Goal: Task Accomplishment & Management: Manage account settings

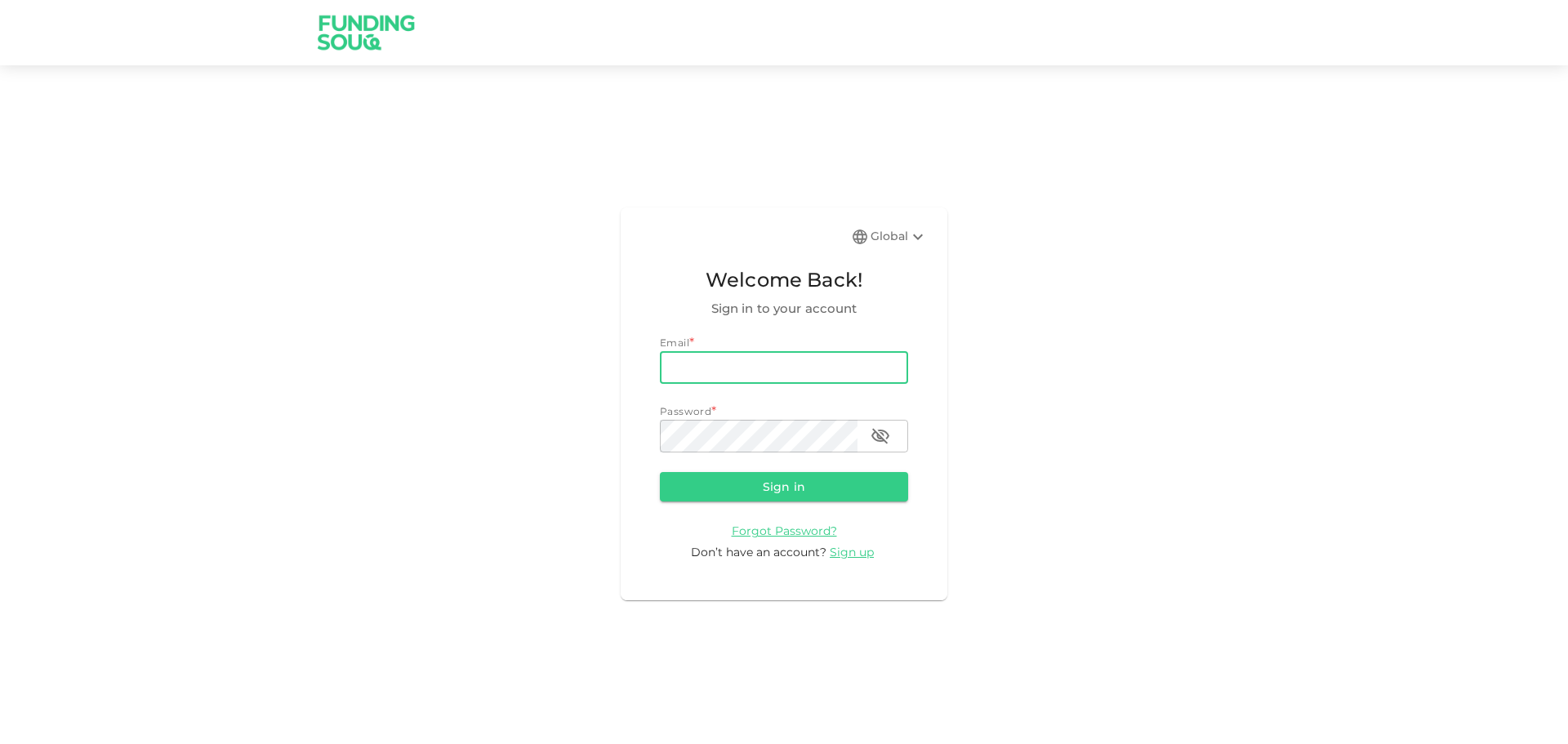
click at [712, 361] on input "email" at bounding box center [784, 368] width 249 height 33
type input "[EMAIL_ADDRESS][DOMAIN_NAME]"
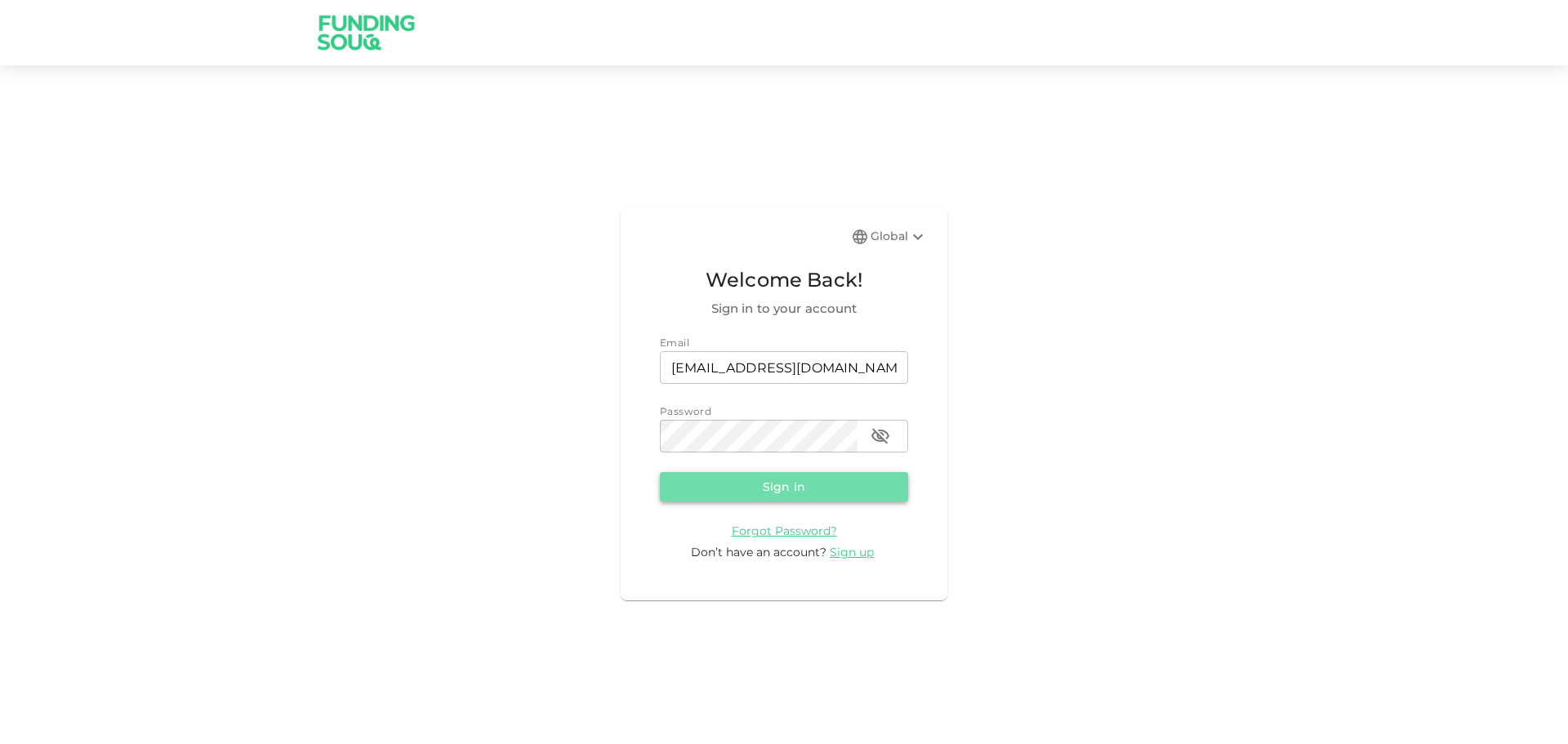
click at [787, 487] on button "Sign in" at bounding box center [784, 487] width 249 height 29
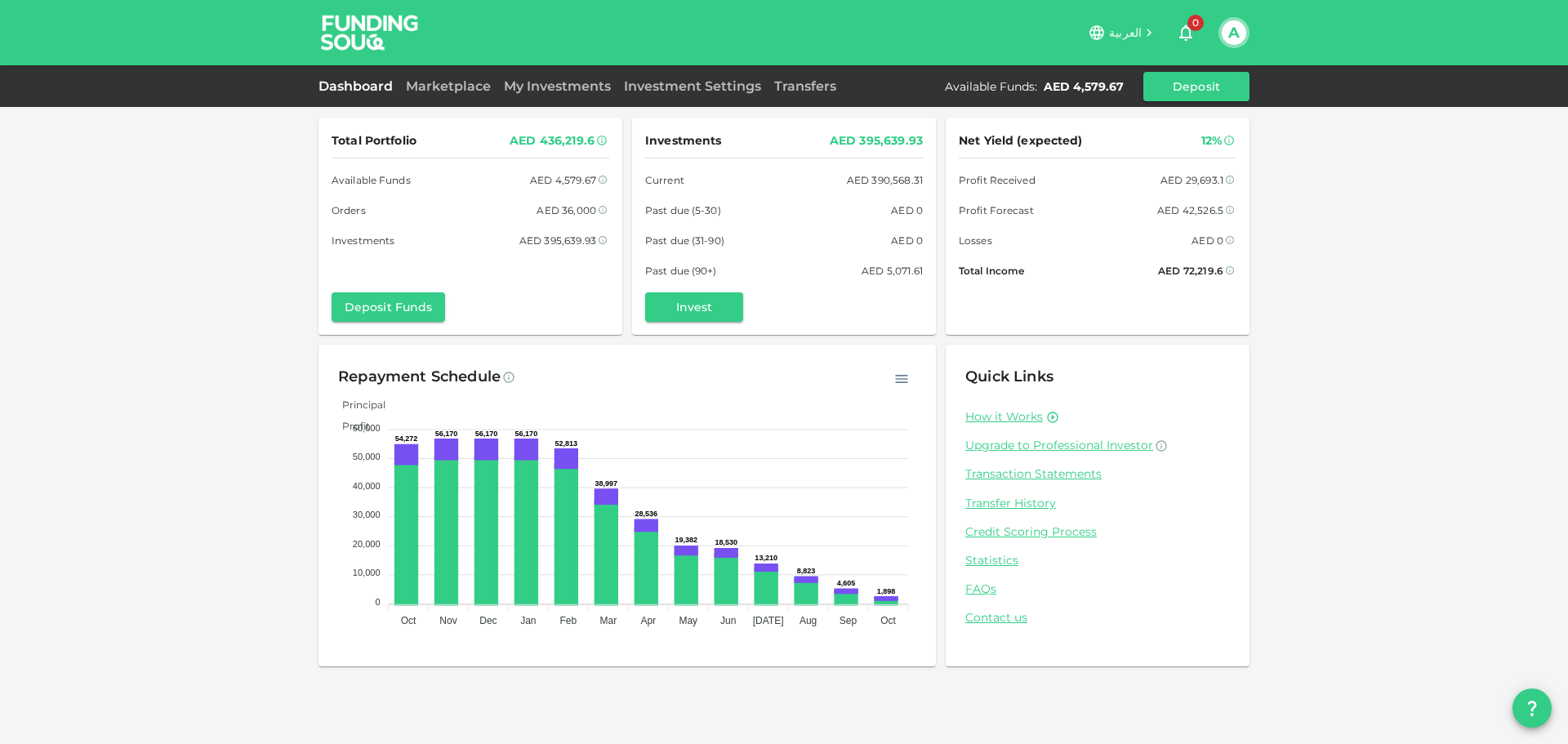
click at [464, 76] on div "Marketplace" at bounding box center [448, 86] width 98 height 20
click at [456, 89] on link "Marketplace" at bounding box center [448, 85] width 98 height 15
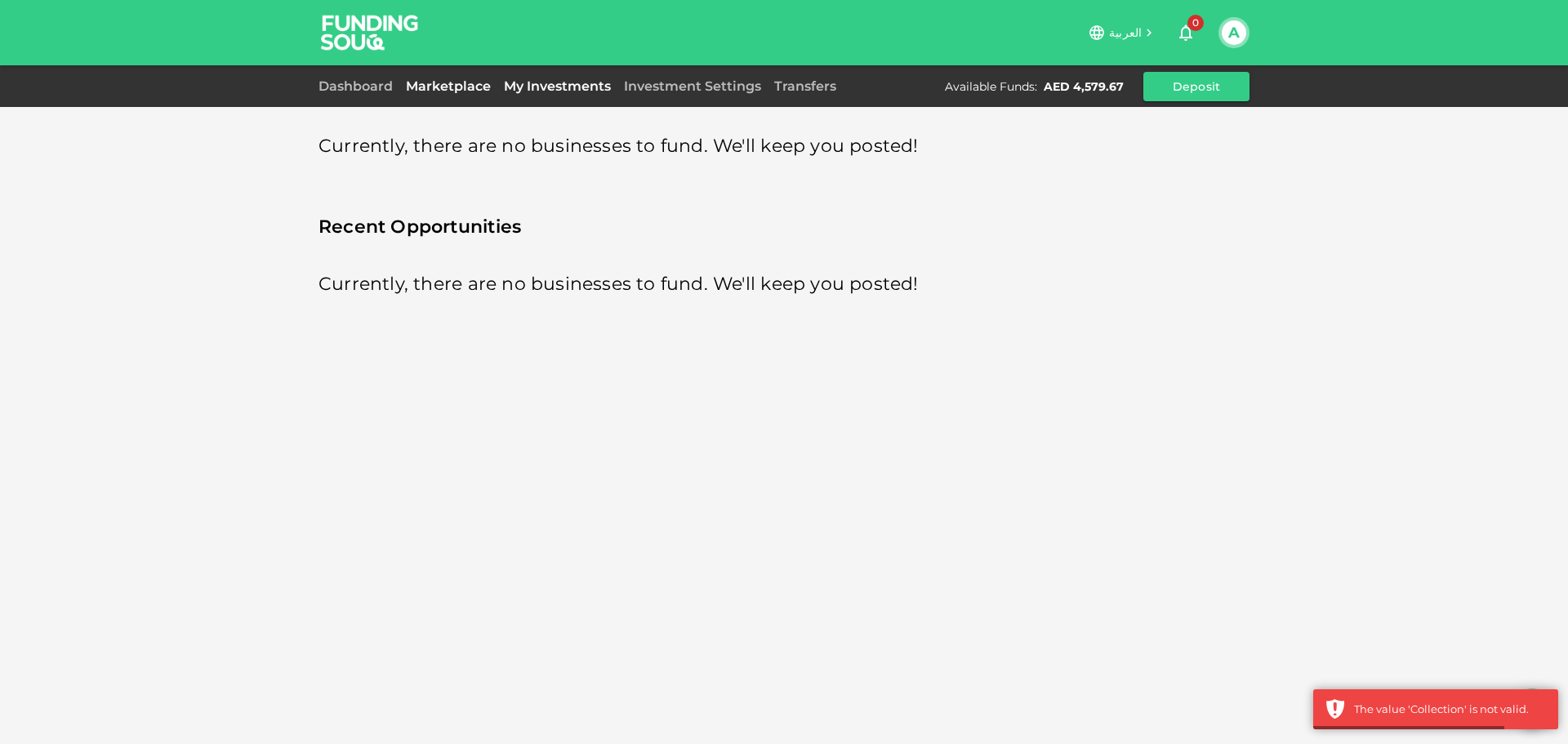
click at [543, 83] on link "My Investments" at bounding box center [557, 85] width 120 height 15
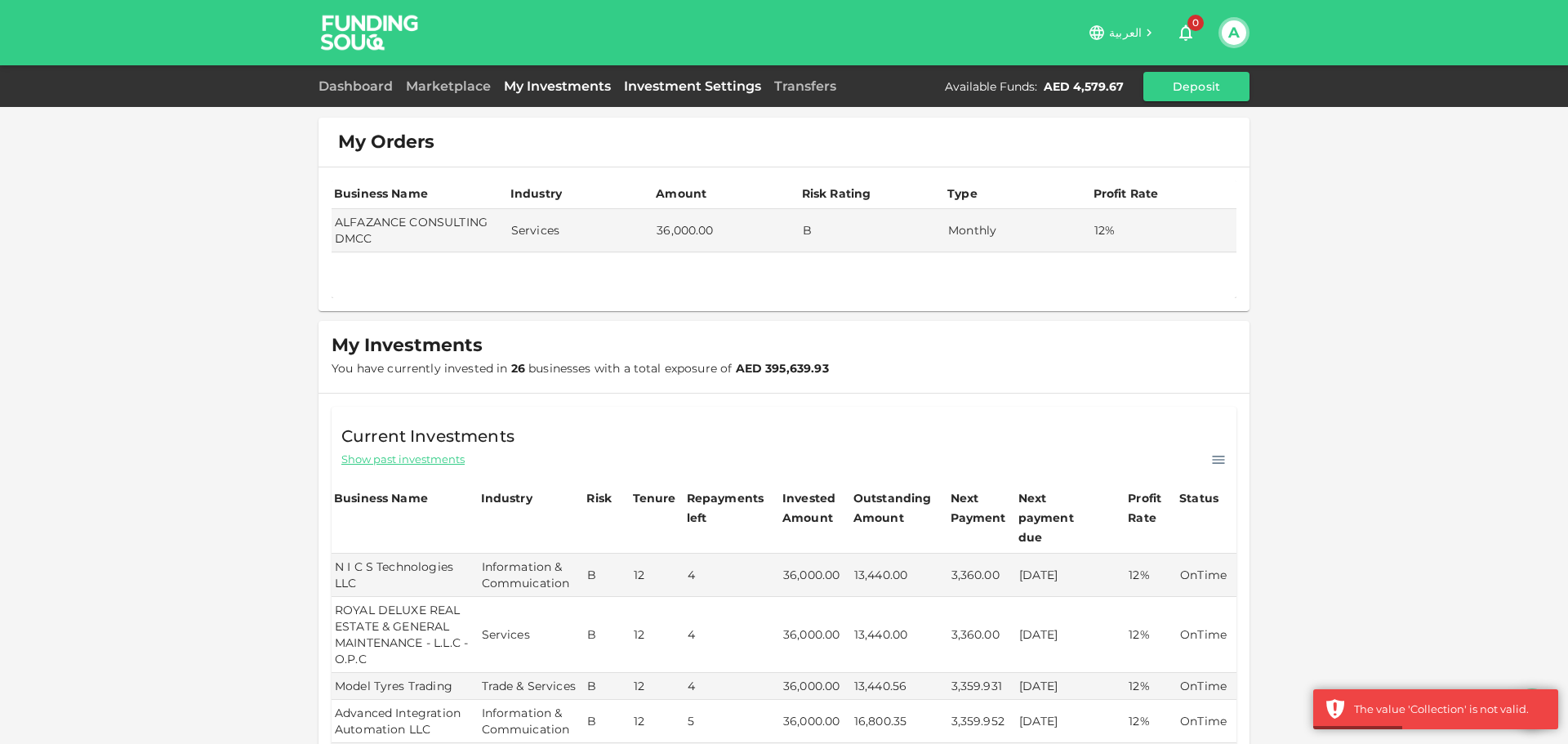
click at [641, 92] on link "Investment Settings" at bounding box center [693, 85] width 150 height 15
